Goal: Task Accomplishment & Management: Use online tool/utility

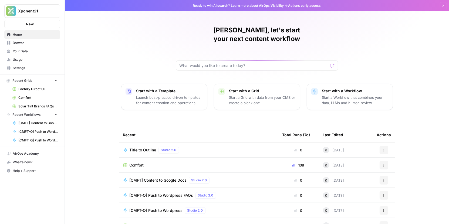
click at [23, 45] on span "Browse" at bounding box center [35, 42] width 45 height 5
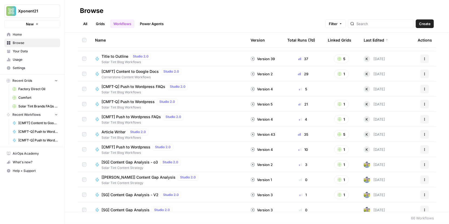
scroll to position [15, 0]
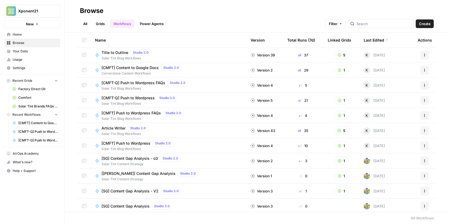
click at [104, 22] on link "Grids" at bounding box center [100, 23] width 15 height 9
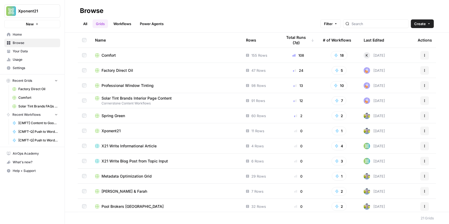
click at [111, 69] on span "Factory Direct Oil" at bounding box center [118, 70] width 32 height 5
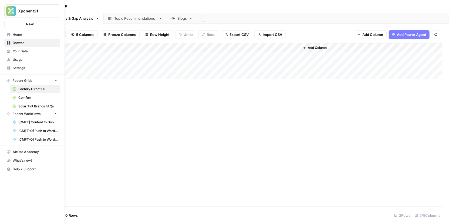
click at [10, 41] on icon at bounding box center [9, 43] width 4 height 4
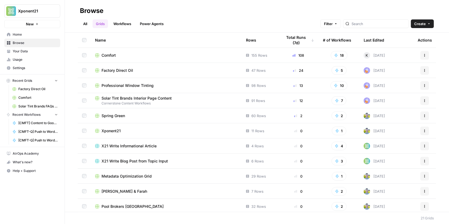
click at [31, 95] on span "Comfort" at bounding box center [37, 97] width 39 height 5
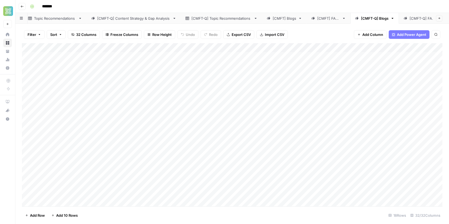
scroll to position [0, 90]
click at [360, 19] on div "[CMFT-Q] Blogs" at bounding box center [365, 18] width 28 height 5
click at [361, 17] on div "[CMFT-Q] Blogs" at bounding box center [365, 18] width 28 height 5
click at [424, 49] on span "Add Column" at bounding box center [430, 47] width 19 height 5
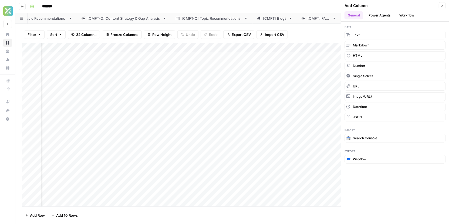
click at [405, 16] on button "Workflow" at bounding box center [406, 15] width 21 height 8
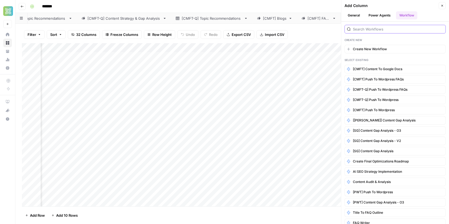
click at [380, 30] on input "search" at bounding box center [398, 28] width 90 height 5
click at [443, 139] on icon "button" at bounding box center [441, 141] width 4 height 4
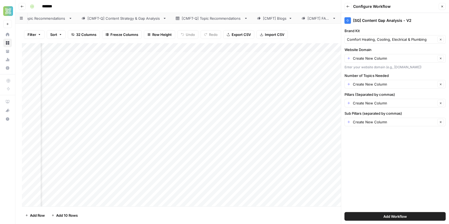
click at [443, 8] on button "Close" at bounding box center [442, 6] width 7 height 7
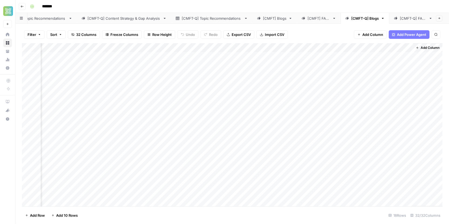
click at [425, 47] on span "Add Column" at bounding box center [430, 47] width 19 height 5
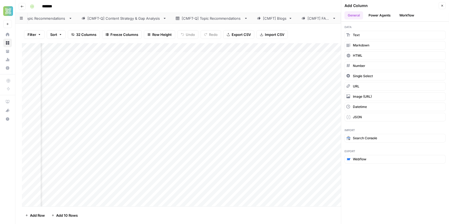
click at [410, 17] on button "Workflow" at bounding box center [406, 15] width 21 height 8
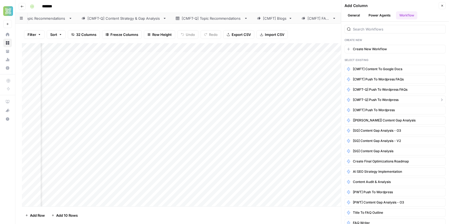
click at [379, 99] on span "[CMFT-Q] Push to Wordpress" at bounding box center [376, 99] width 46 height 5
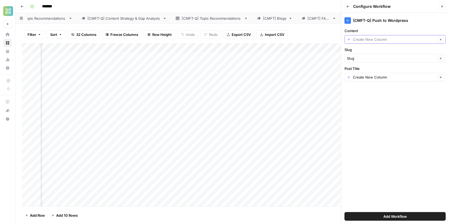
click at [429, 40] on input "Content" at bounding box center [394, 39] width 83 height 5
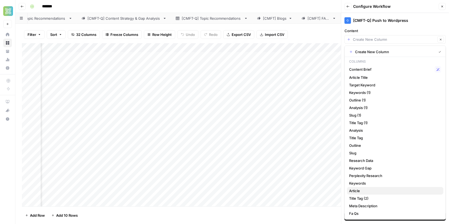
click at [356, 191] on span "Article" at bounding box center [394, 190] width 90 height 5
type input "Article"
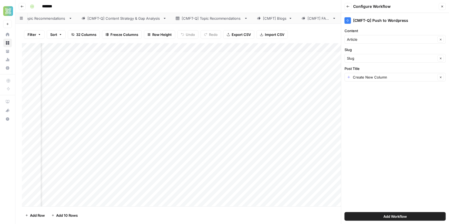
click at [374, 80] on div "Create New Column Clear" at bounding box center [394, 77] width 101 height 9
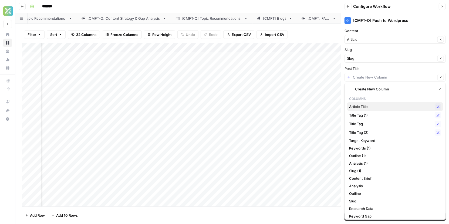
click at [366, 105] on span "Article Title" at bounding box center [390, 106] width 83 height 5
type input "Article Title"
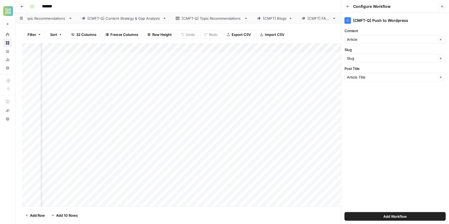
click at [379, 215] on button "Add Workflow" at bounding box center [394, 216] width 101 height 9
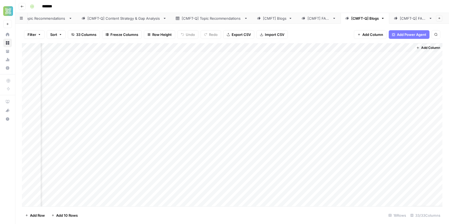
scroll to position [0, 1435]
click at [373, 57] on div "Add Column" at bounding box center [232, 124] width 421 height 163
click at [371, 66] on div "Add Column" at bounding box center [232, 124] width 421 height 163
click at [371, 76] on div "Add Column" at bounding box center [232, 124] width 421 height 163
click at [371, 83] on div "Add Column" at bounding box center [232, 124] width 421 height 163
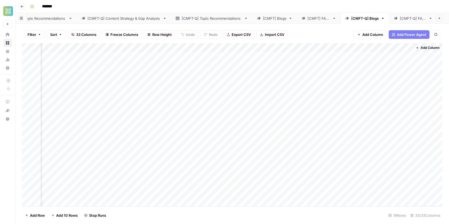
click at [371, 104] on div "Add Column" at bounding box center [232, 124] width 421 height 163
click at [370, 112] on div "Add Column" at bounding box center [232, 124] width 421 height 163
click at [370, 120] on div "Add Column" at bounding box center [232, 124] width 421 height 163
click at [373, 130] on div "Add Column" at bounding box center [232, 124] width 421 height 163
click at [371, 138] on div "Add Column" at bounding box center [232, 124] width 421 height 163
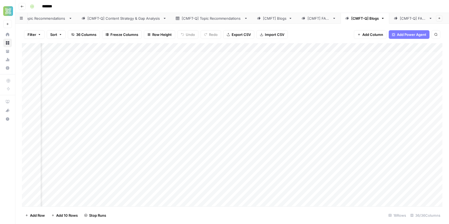
click at [371, 148] on div "Add Column" at bounding box center [232, 124] width 421 height 163
click at [276, 20] on div "[CMFT] Blogs" at bounding box center [274, 18] width 23 height 5
click at [422, 49] on span "Add Column" at bounding box center [430, 47] width 19 height 5
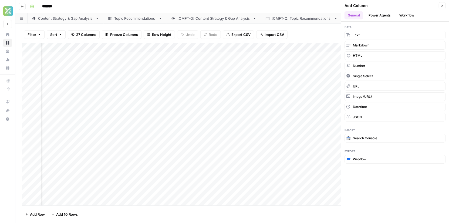
click at [402, 13] on button "Workflow" at bounding box center [406, 15] width 21 height 8
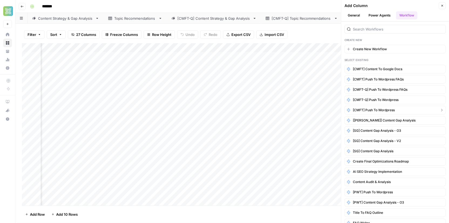
click at [384, 108] on span "[CMFT] Push to Wordpress" at bounding box center [374, 110] width 42 height 5
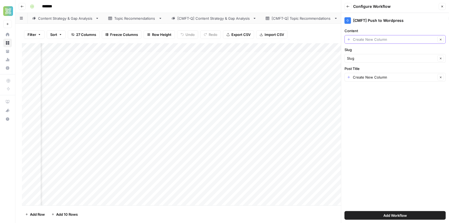
click at [419, 40] on input "Content" at bounding box center [394, 39] width 83 height 5
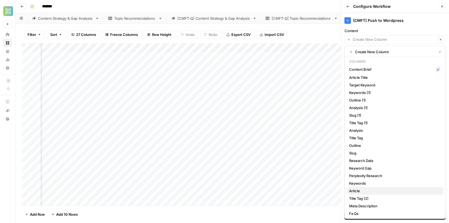
click at [356, 192] on span "Article" at bounding box center [394, 190] width 90 height 5
type input "Article"
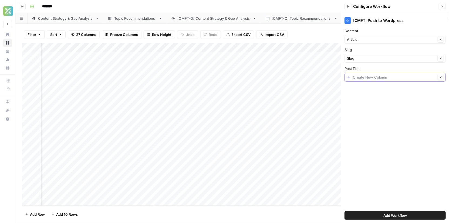
click at [386, 78] on input "Post Title" at bounding box center [394, 77] width 83 height 5
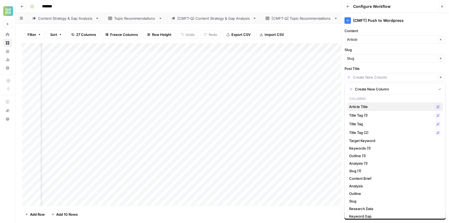
click at [380, 109] on span "Article Title" at bounding box center [390, 106] width 83 height 5
type input "Article Title"
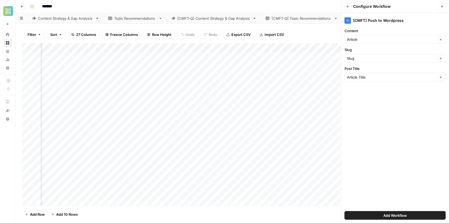
click at [367, 217] on button "Add Workflow" at bounding box center [394, 215] width 101 height 9
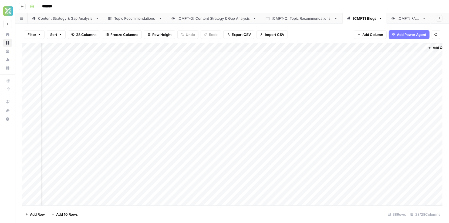
scroll to position [0, 1157]
click at [377, 55] on div "Add Column" at bounding box center [232, 124] width 421 height 163
click at [375, 66] on div "Add Column" at bounding box center [232, 124] width 421 height 163
click at [373, 75] on div "Add Column" at bounding box center [232, 124] width 421 height 163
click at [375, 86] on div "Add Column" at bounding box center [232, 124] width 421 height 163
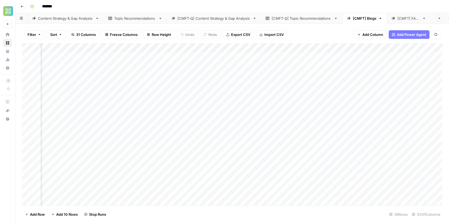
click at [375, 94] on div "Add Column" at bounding box center [232, 124] width 421 height 163
click at [374, 105] on div "Add Column" at bounding box center [232, 124] width 421 height 163
click at [375, 115] on div "Add Column" at bounding box center [232, 124] width 421 height 163
click at [374, 122] on div "Add Column" at bounding box center [232, 124] width 421 height 163
click at [374, 130] on div "Add Column" at bounding box center [232, 124] width 421 height 163
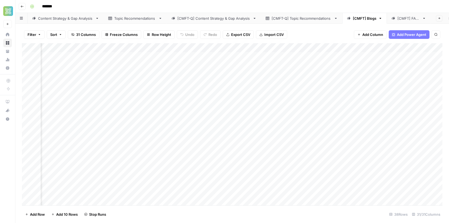
click at [374, 141] on div "Add Column" at bounding box center [232, 124] width 421 height 163
click at [373, 147] on div "Add Column" at bounding box center [232, 124] width 421 height 163
click at [254, 55] on div "Add Column" at bounding box center [232, 124] width 421 height 163
click at [276, 55] on div "Add Column" at bounding box center [232, 124] width 421 height 163
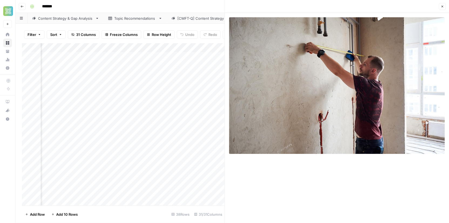
click at [235, 10] on header "Close" at bounding box center [337, 6] width 224 height 13
click at [372, 73] on img at bounding box center [337, 85] width 216 height 137
click at [441, 6] on icon "button" at bounding box center [442, 6] width 3 height 3
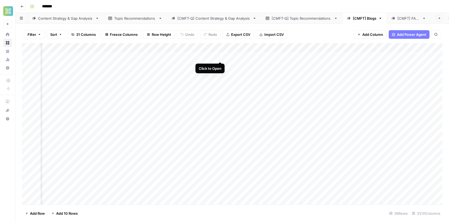
click at [222, 56] on div "Add Column" at bounding box center [232, 124] width 421 height 162
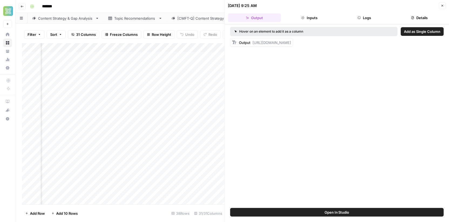
click at [441, 7] on button "Close" at bounding box center [442, 5] width 7 height 7
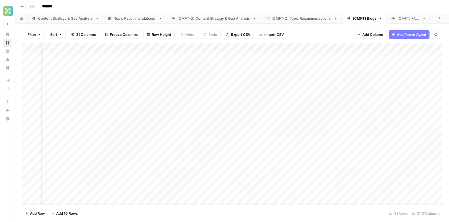
click at [271, 57] on div "Add Column" at bounding box center [232, 124] width 421 height 162
click at [278, 56] on div "Add Column" at bounding box center [232, 124] width 421 height 162
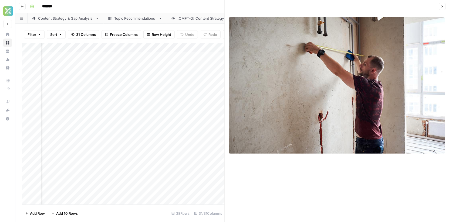
click at [371, 161] on div at bounding box center [337, 117] width 224 height 209
click at [375, 97] on img at bounding box center [337, 85] width 216 height 137
click at [269, 9] on div "Close" at bounding box center [337, 6] width 218 height 7
click at [442, 9] on button "Close" at bounding box center [442, 6] width 7 height 7
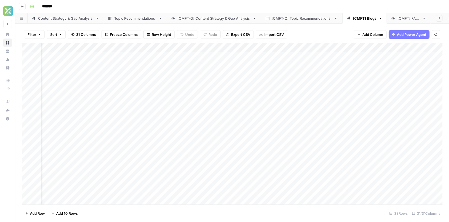
scroll to position [0, 1000]
click at [287, 139] on div "Add Column" at bounding box center [232, 124] width 421 height 162
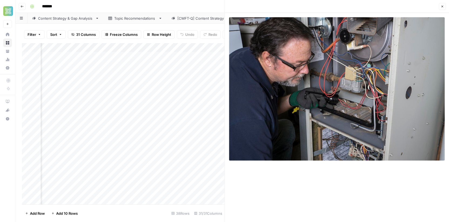
scroll to position [0, 803]
click at [440, 5] on button "Close" at bounding box center [442, 6] width 7 height 7
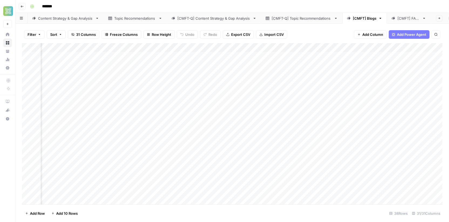
scroll to position [0, 935]
click at [181, 138] on div "Add Column" at bounding box center [232, 124] width 421 height 162
click at [135, 137] on div "Add Column" at bounding box center [232, 124] width 421 height 162
click at [269, 57] on div "Add Column" at bounding box center [232, 124] width 421 height 162
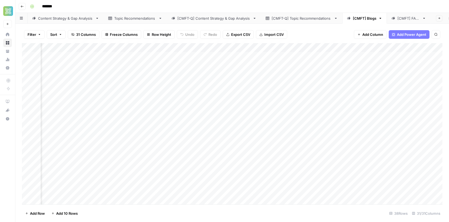
click at [243, 58] on div "Add Column" at bounding box center [232, 124] width 421 height 162
click at [289, 58] on div "Add Column" at bounding box center [232, 124] width 421 height 162
click at [247, 148] on div "Add Column" at bounding box center [232, 124] width 421 height 162
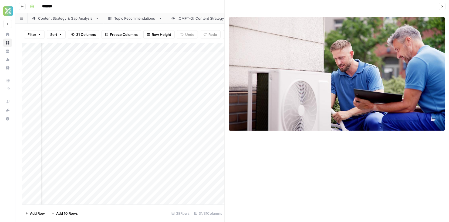
scroll to position [0, 934]
click at [139, 149] on div "Add Column" at bounding box center [123, 124] width 203 height 162
click at [189, 145] on div "Add Column" at bounding box center [123, 124] width 203 height 162
click at [441, 8] on icon "button" at bounding box center [442, 6] width 3 height 3
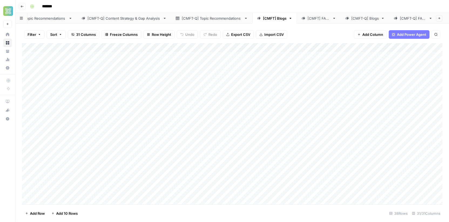
click at [24, 121] on div "Add Column" at bounding box center [232, 124] width 421 height 162
click at [27, 121] on div "Add Column" at bounding box center [232, 124] width 421 height 162
click at [143, 123] on div "Add Column" at bounding box center [232, 124] width 421 height 162
click at [186, 121] on div "Add Column" at bounding box center [232, 124] width 421 height 162
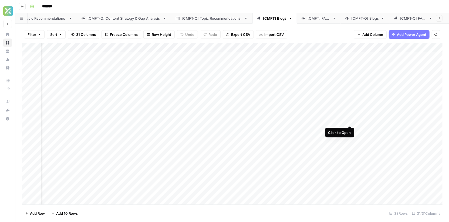
click at [350, 120] on div "Add Column" at bounding box center [232, 124] width 421 height 162
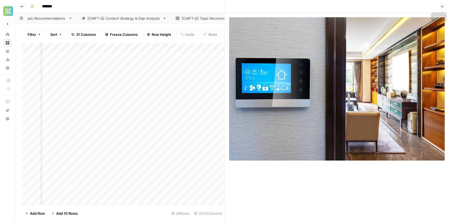
click at [442, 8] on icon "button" at bounding box center [442, 6] width 3 height 3
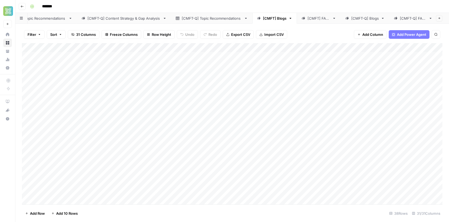
click at [26, 128] on div "Add Column" at bounding box center [232, 124] width 421 height 162
click at [245, 130] on div "Add Column" at bounding box center [232, 124] width 421 height 162
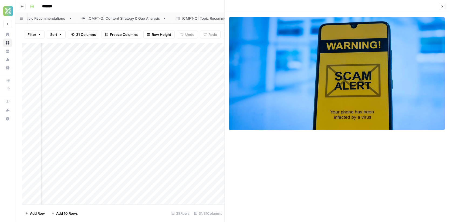
click at [443, 5] on icon "button" at bounding box center [442, 6] width 3 height 3
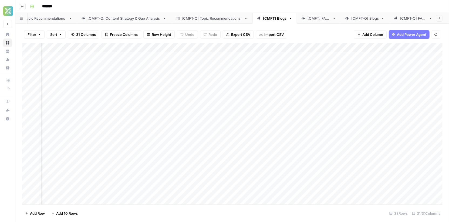
click at [225, 129] on div "Add Column" at bounding box center [232, 124] width 421 height 162
click at [349, 133] on div "Add Column" at bounding box center [232, 124] width 421 height 162
click at [392, 131] on div "Add Column" at bounding box center [232, 124] width 421 height 162
click at [28, 93] on div "Add Column" at bounding box center [232, 124] width 421 height 162
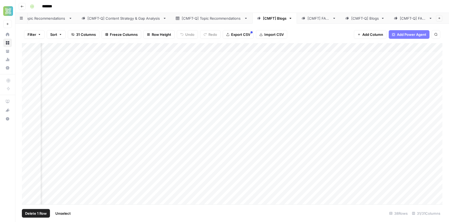
scroll to position [0, 817]
click at [251, 93] on div "Add Column" at bounding box center [232, 124] width 421 height 162
click at [298, 95] on div "Add Column" at bounding box center [232, 124] width 421 height 162
click at [28, 103] on div "Add Column" at bounding box center [232, 124] width 421 height 162
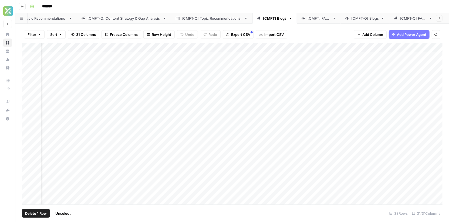
scroll to position [0, 1148]
click at [140, 103] on div "Add Column" at bounding box center [232, 124] width 421 height 162
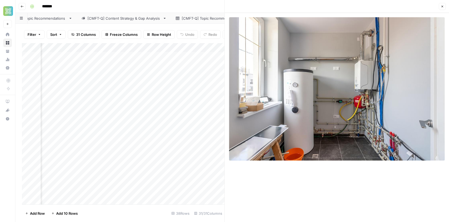
scroll to position [0, 949]
click at [120, 104] on div "Add Column" at bounding box center [123, 124] width 203 height 162
click at [165, 101] on div "Add Column" at bounding box center [123, 124] width 203 height 162
click at [443, 6] on icon "button" at bounding box center [442, 6] width 3 height 3
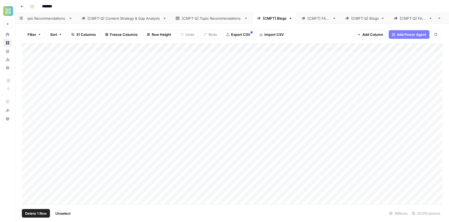
click at [28, 75] on div "Add Column" at bounding box center [232, 124] width 421 height 162
click at [207, 76] on div "Add Column" at bounding box center [232, 124] width 421 height 162
click at [157, 75] on div "Add Column" at bounding box center [232, 124] width 421 height 162
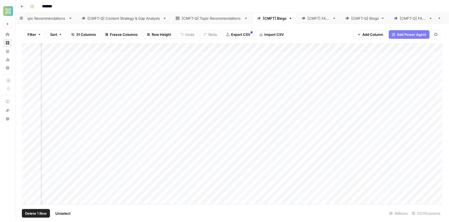
click at [29, 75] on div "Add Column" at bounding box center [232, 124] width 421 height 162
click at [264, 75] on div "Add Column" at bounding box center [232, 124] width 421 height 162
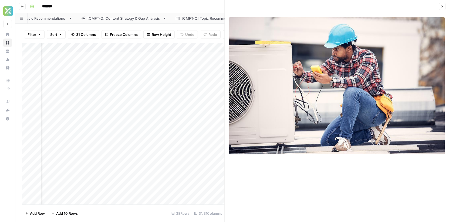
click at [442, 6] on icon "button" at bounding box center [442, 6] width 3 height 3
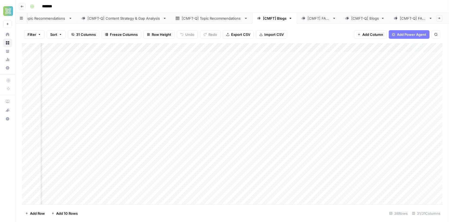
scroll to position [0, 254]
drag, startPoint x: 102, startPoint y: 73, endPoint x: -2, endPoint y: 128, distance: 117.4
click at [0, 128] on html "Xponent21 New Home Browse Your Data Usage Settings Recent Grids Factory Direct …" at bounding box center [224, 111] width 449 height 222
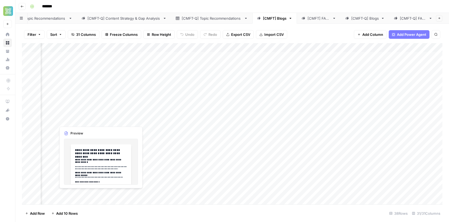
scroll to position [0, 0]
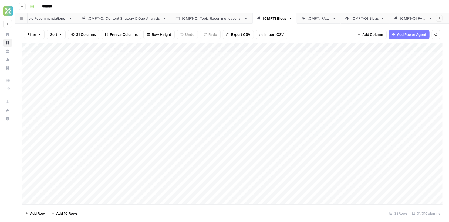
click at [303, 168] on div "Add Column" at bounding box center [232, 124] width 421 height 162
click at [225, 6] on div "*******" at bounding box center [236, 6] width 416 height 9
click at [27, 66] on div "Add Column" at bounding box center [232, 124] width 421 height 162
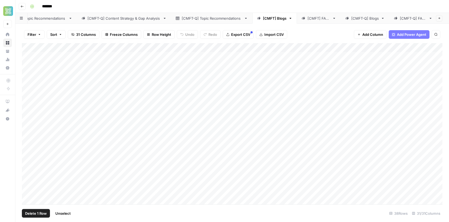
click at [27, 66] on div "Add Column" at bounding box center [232, 124] width 421 height 162
drag, startPoint x: 133, startPoint y: 48, endPoint x: 167, endPoint y: 47, distance: 33.5
click at [167, 47] on div "Add Column" at bounding box center [232, 124] width 421 height 162
drag, startPoint x: 167, startPoint y: 46, endPoint x: 195, endPoint y: 47, distance: 27.8
click at [195, 47] on div "Add Column" at bounding box center [232, 124] width 421 height 162
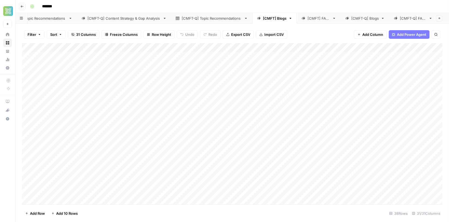
click at [28, 111] on div "Add Column" at bounding box center [232, 124] width 421 height 162
click at [266, 111] on div "Add Column" at bounding box center [232, 124] width 421 height 162
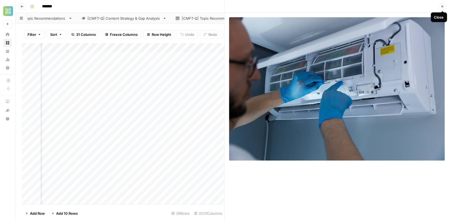
click at [444, 6] on button "Close" at bounding box center [442, 6] width 7 height 7
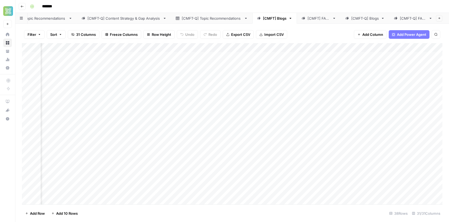
scroll to position [0, 1020]
click at [166, 113] on div "Add Column" at bounding box center [232, 124] width 421 height 162
